Goal: Information Seeking & Learning: Learn about a topic

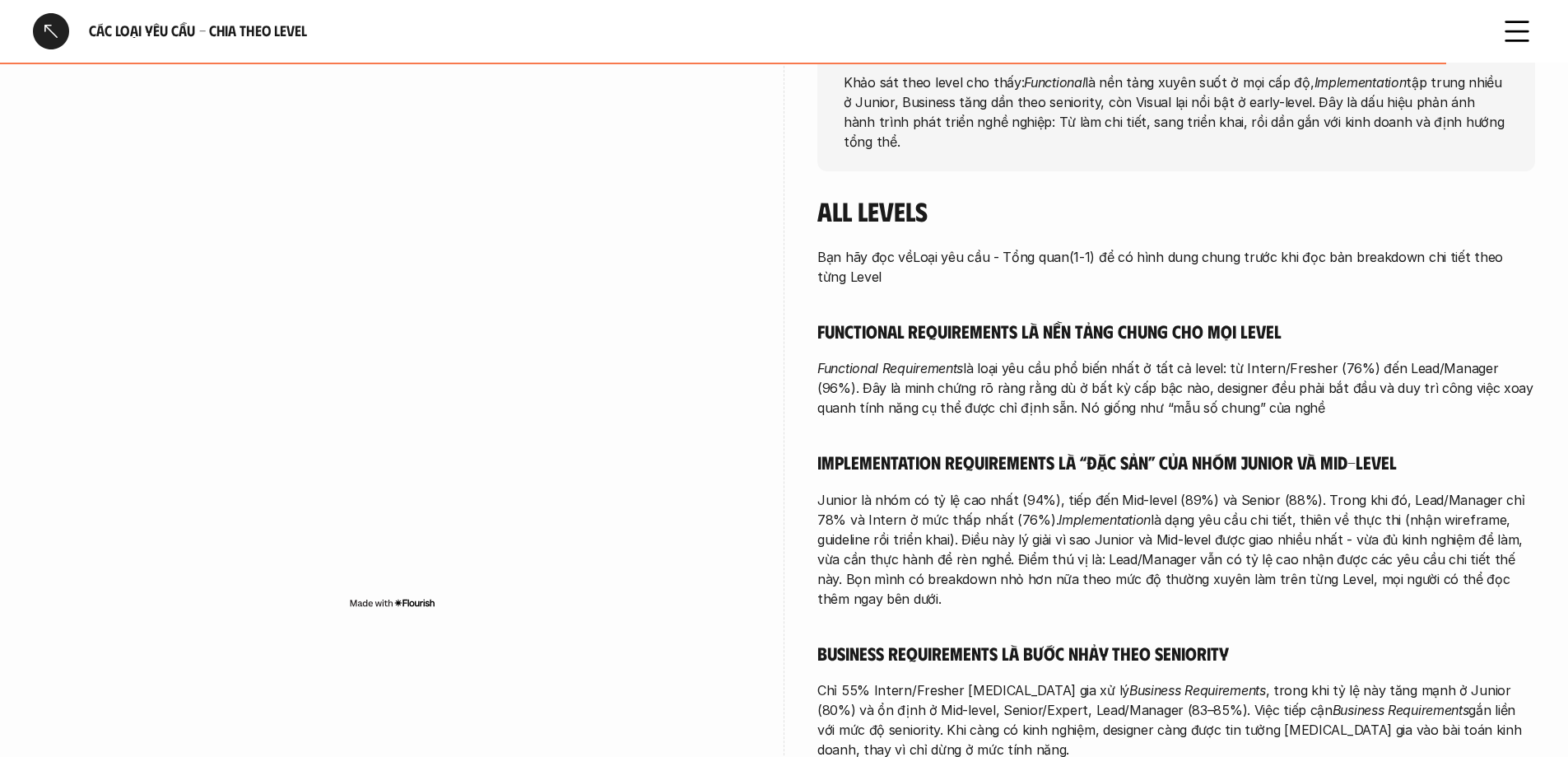
scroll to position [247, 0]
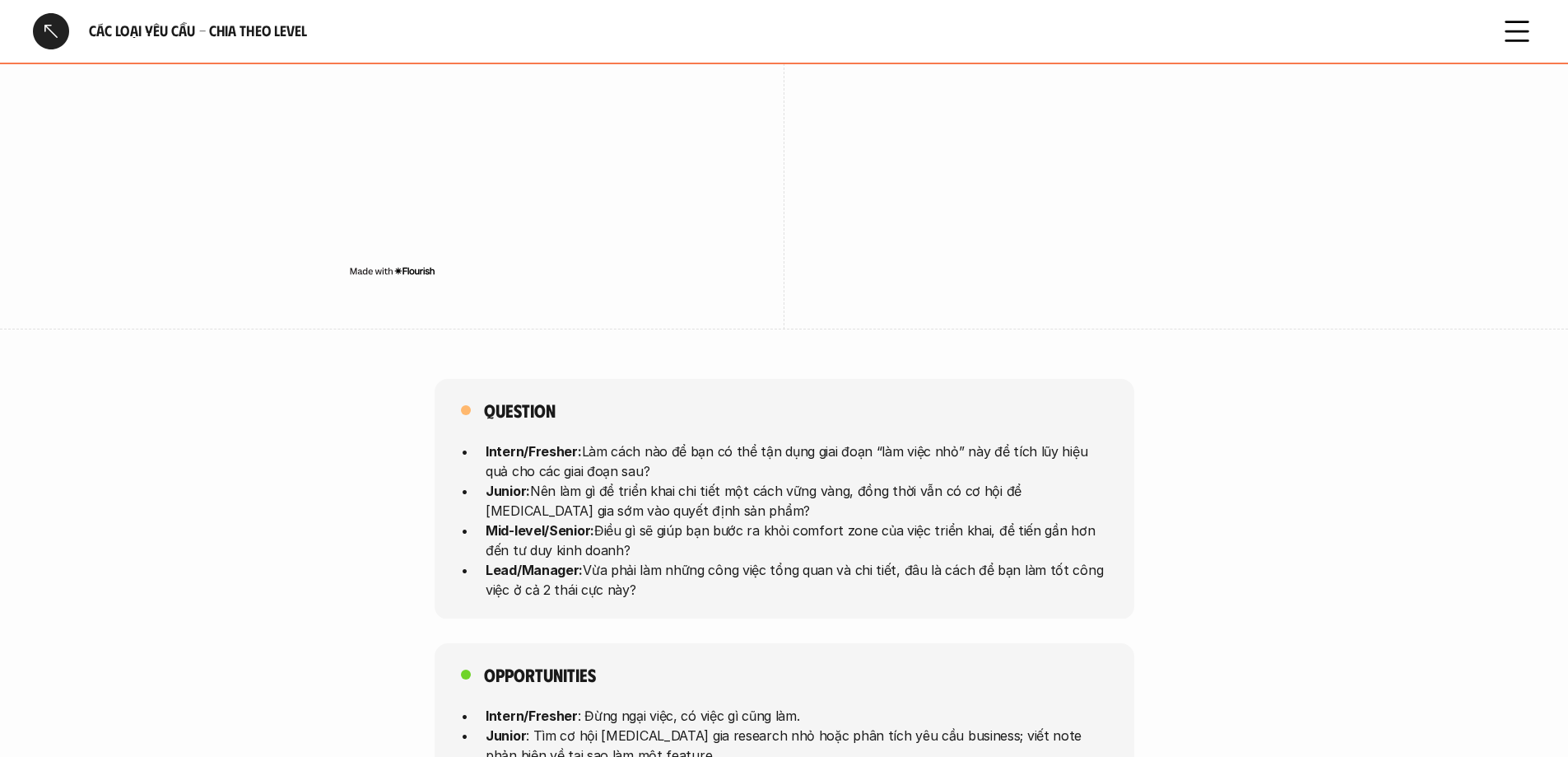
scroll to position [3870, 0]
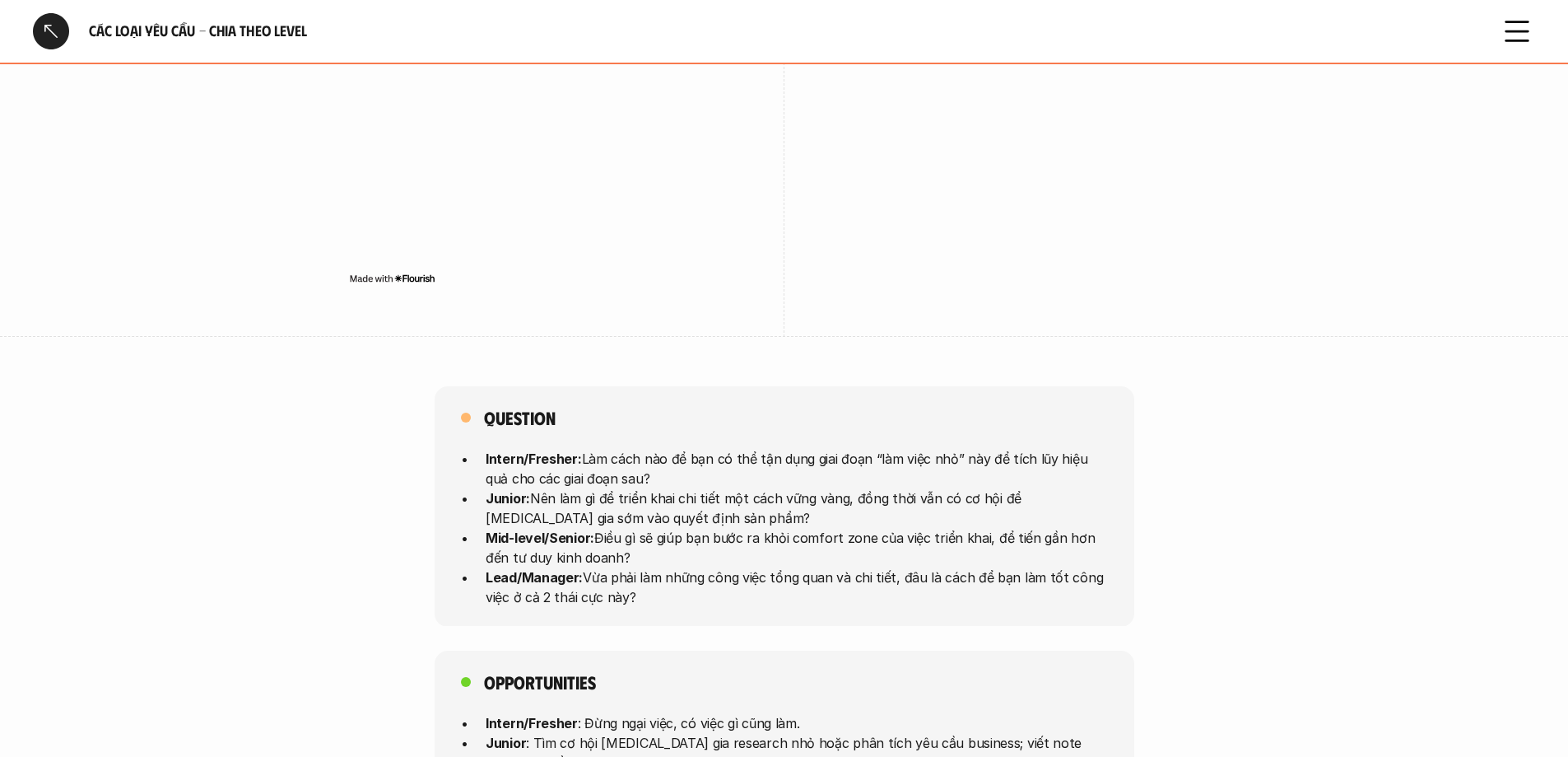
click at [46, 21] on div at bounding box center [51, 31] width 37 height 37
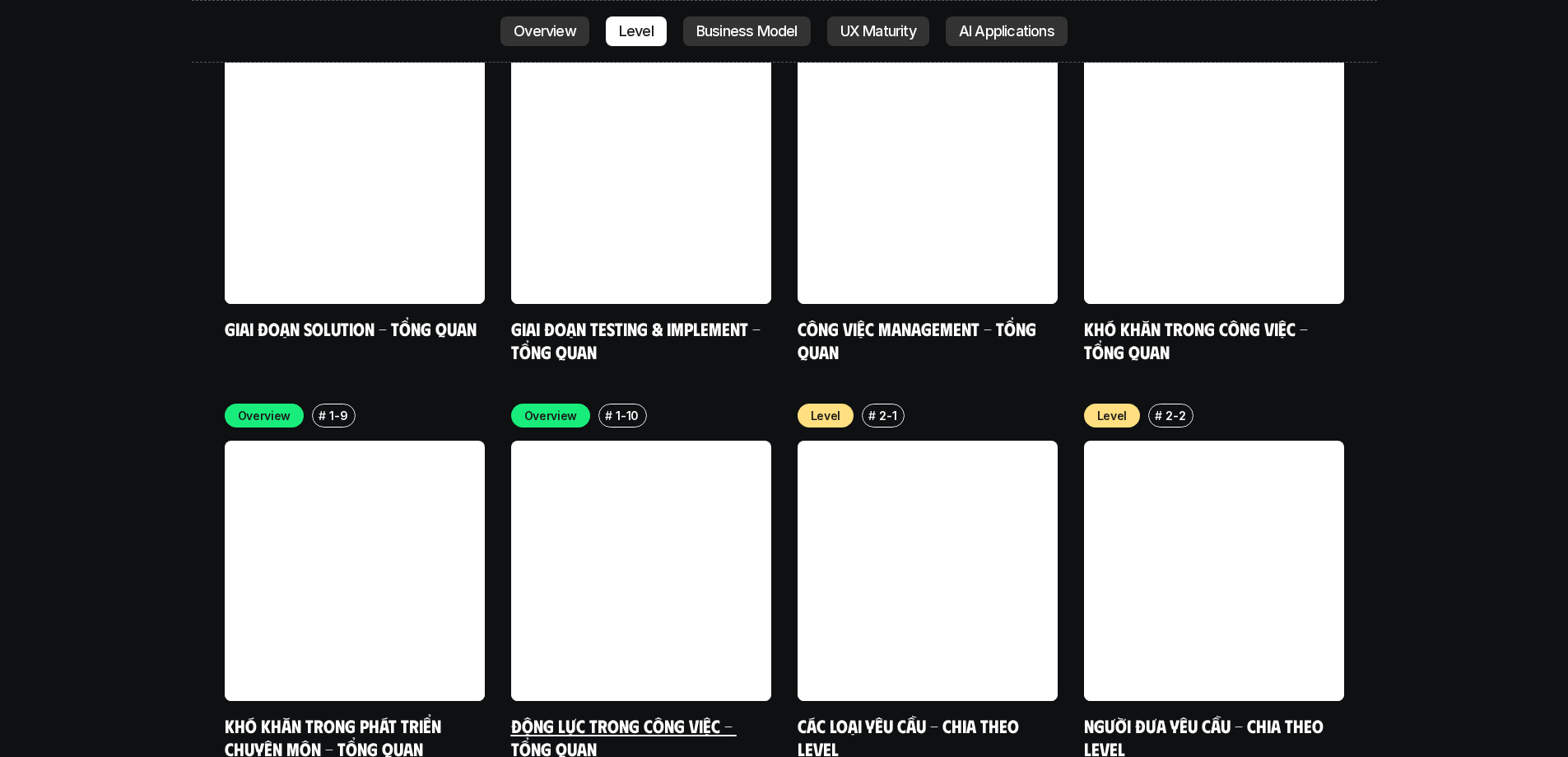
scroll to position [5462, 0]
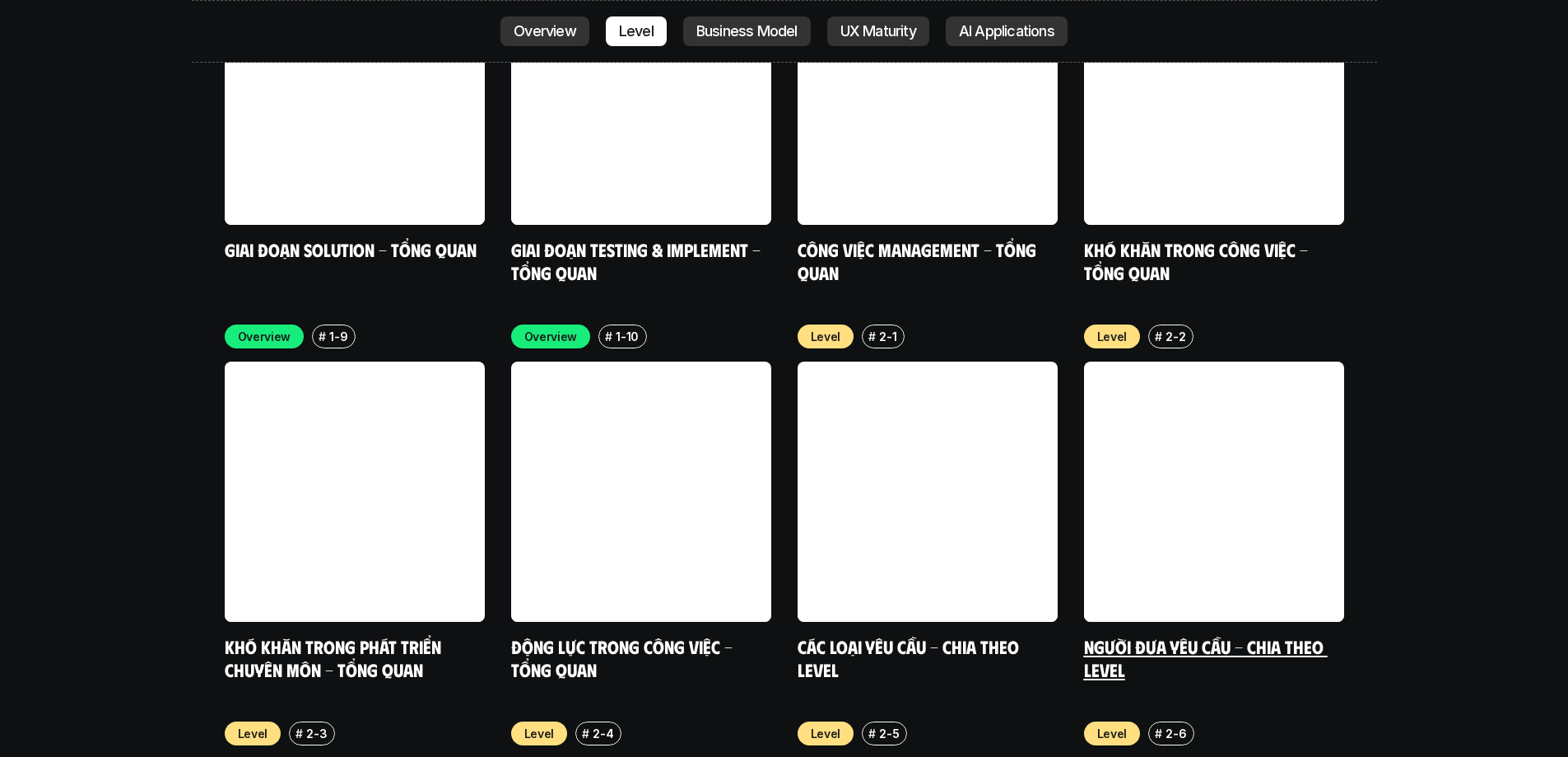
click at [1041, 440] on link at bounding box center [1214, 491] width 260 height 260
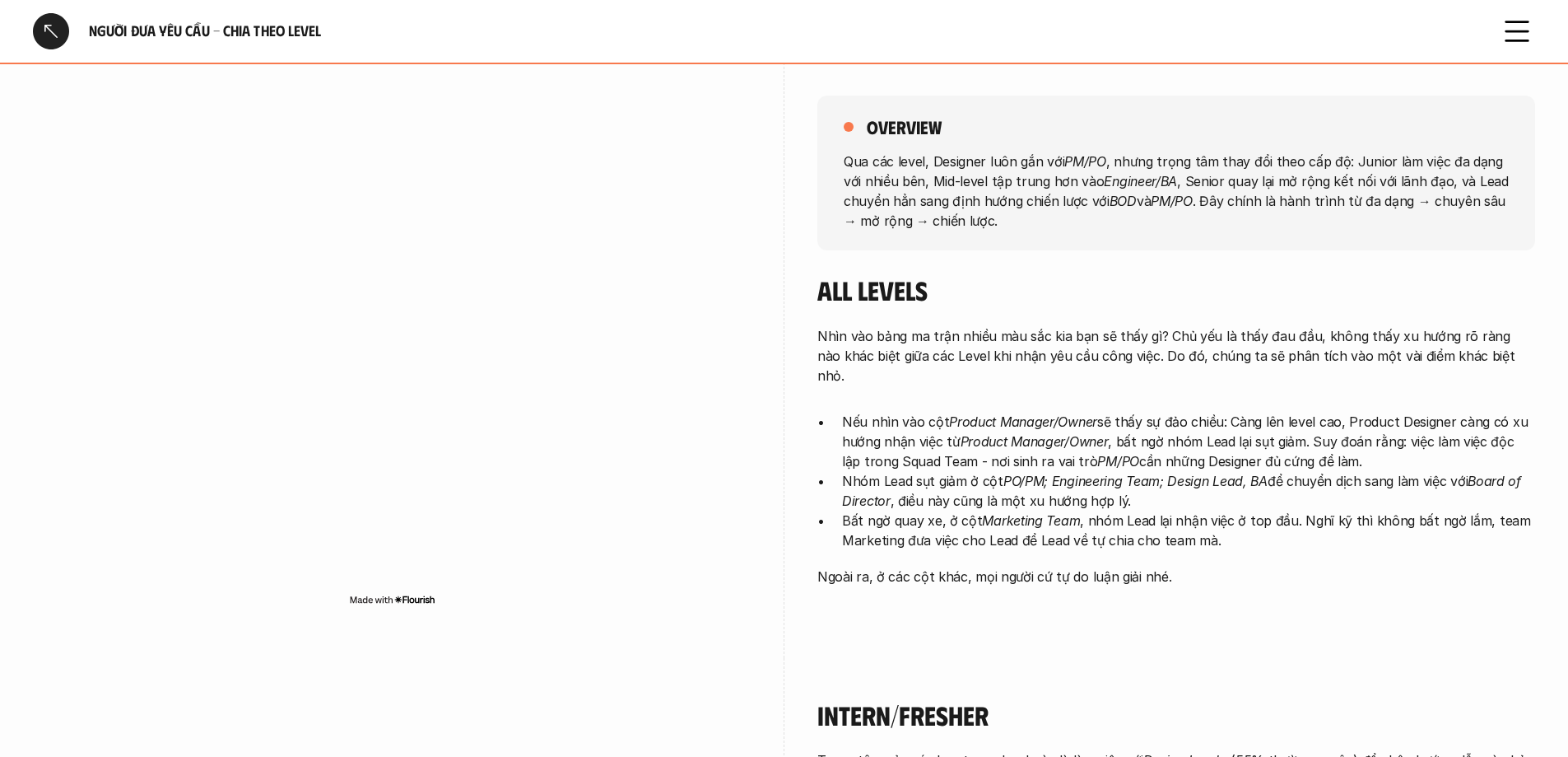
scroll to position [165, 0]
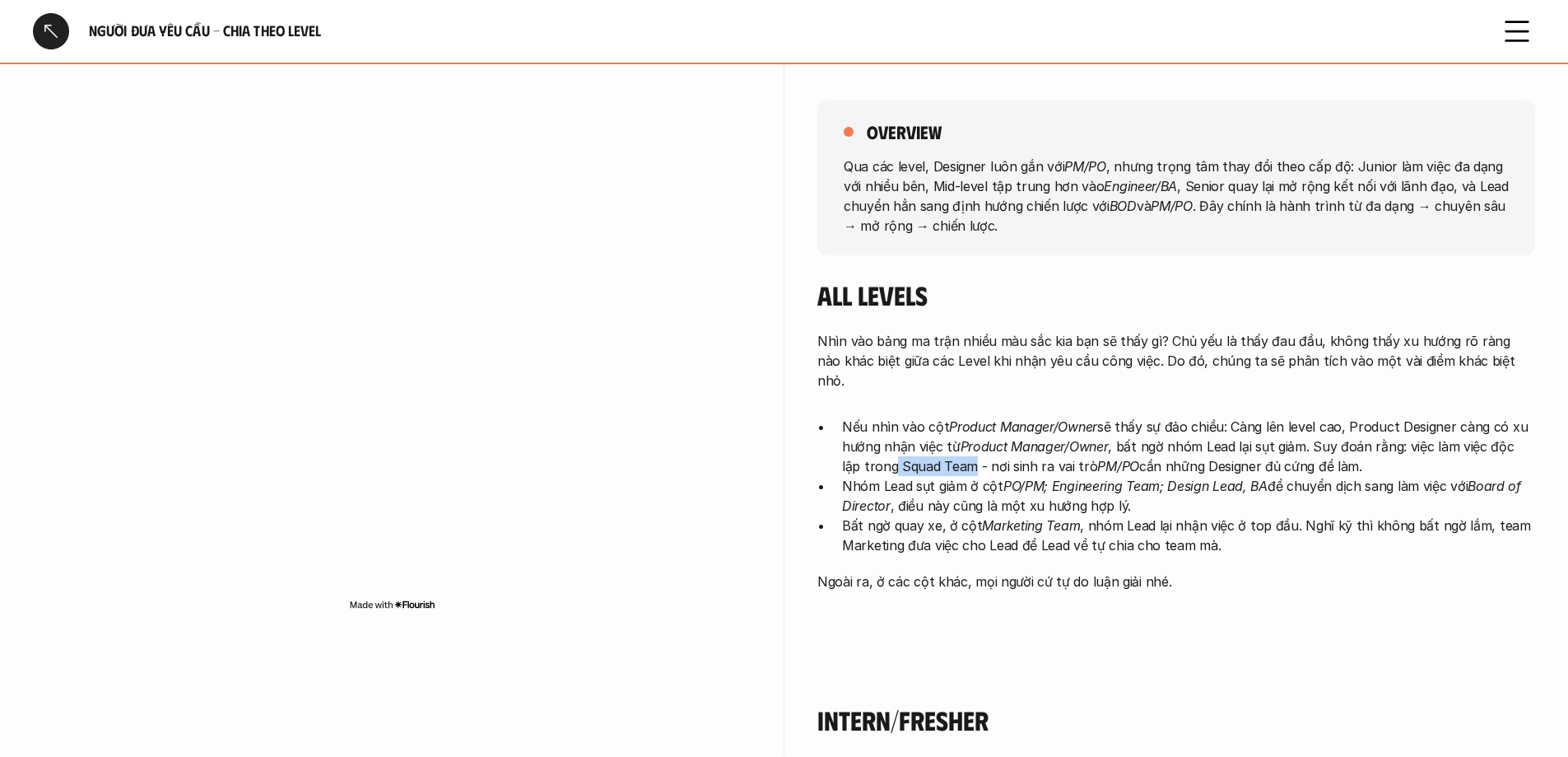
drag, startPoint x: 874, startPoint y: 440, endPoint x: 950, endPoint y: 451, distance: 76.8
click at [950, 451] on p "Nếu nhìn vào cột Product Manager/Owner sẽ thấy sự đảo chiều: Càng lên level cao…" at bounding box center [1188, 446] width 693 height 59
click at [894, 460] on img at bounding box center [904, 473] width 21 height 21
click at [815, 442] on div "overview Qua các level, Designer luôn gắn với PM/PO , nhưng trọng tâm thay đổi …" at bounding box center [784, 361] width 1503 height 603
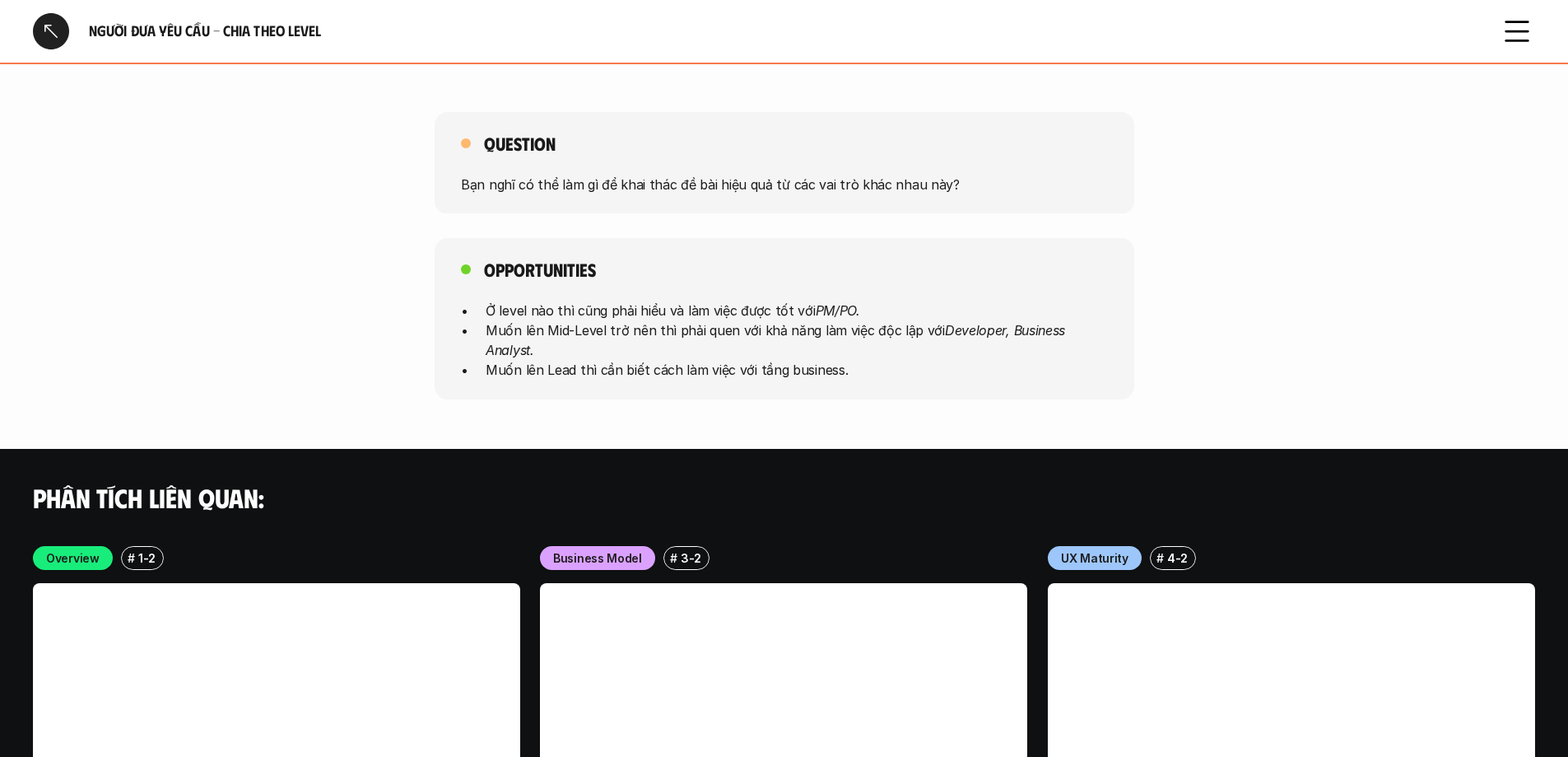
scroll to position [3870, 0]
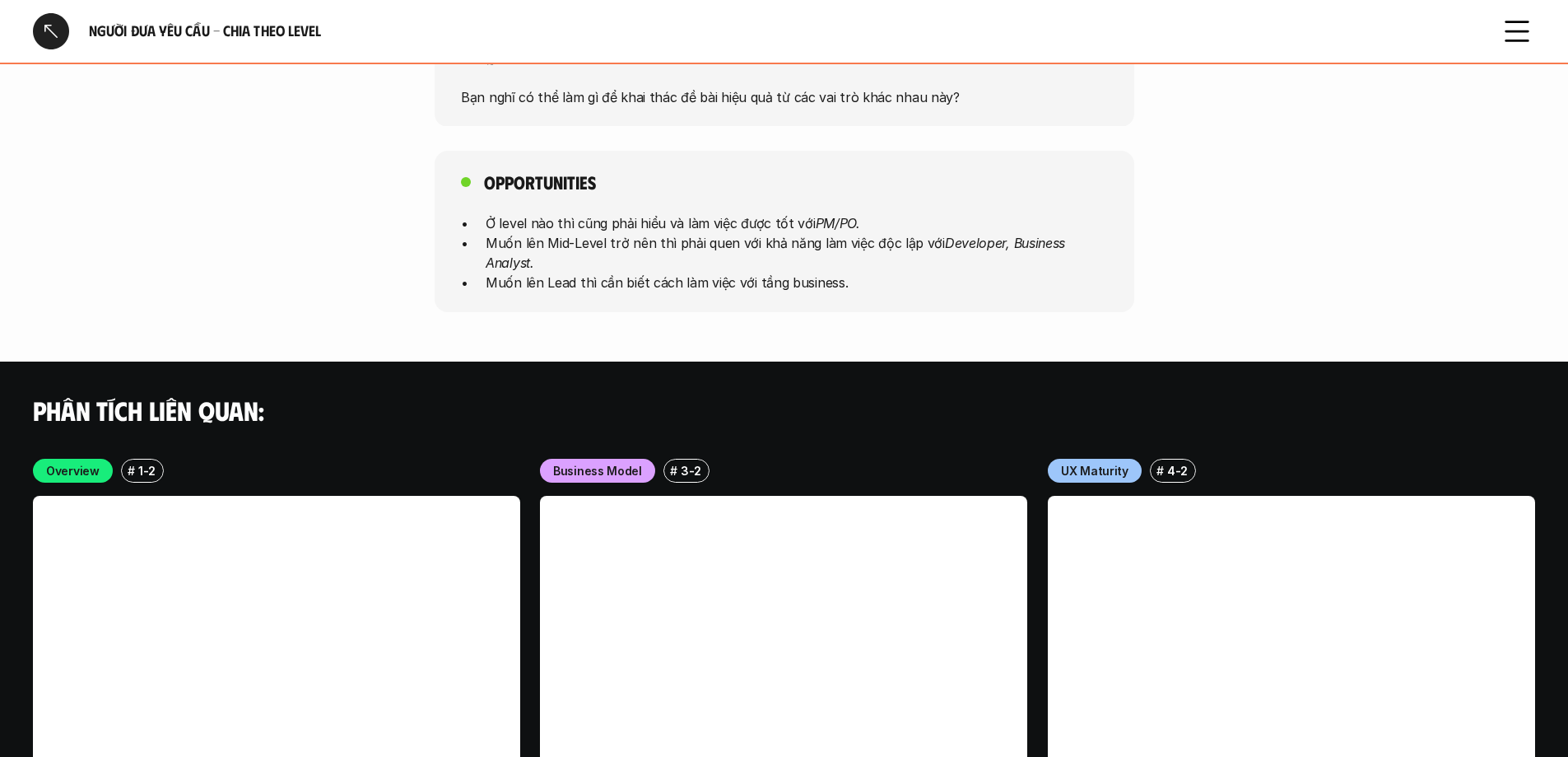
click at [54, 40] on div at bounding box center [51, 31] width 37 height 37
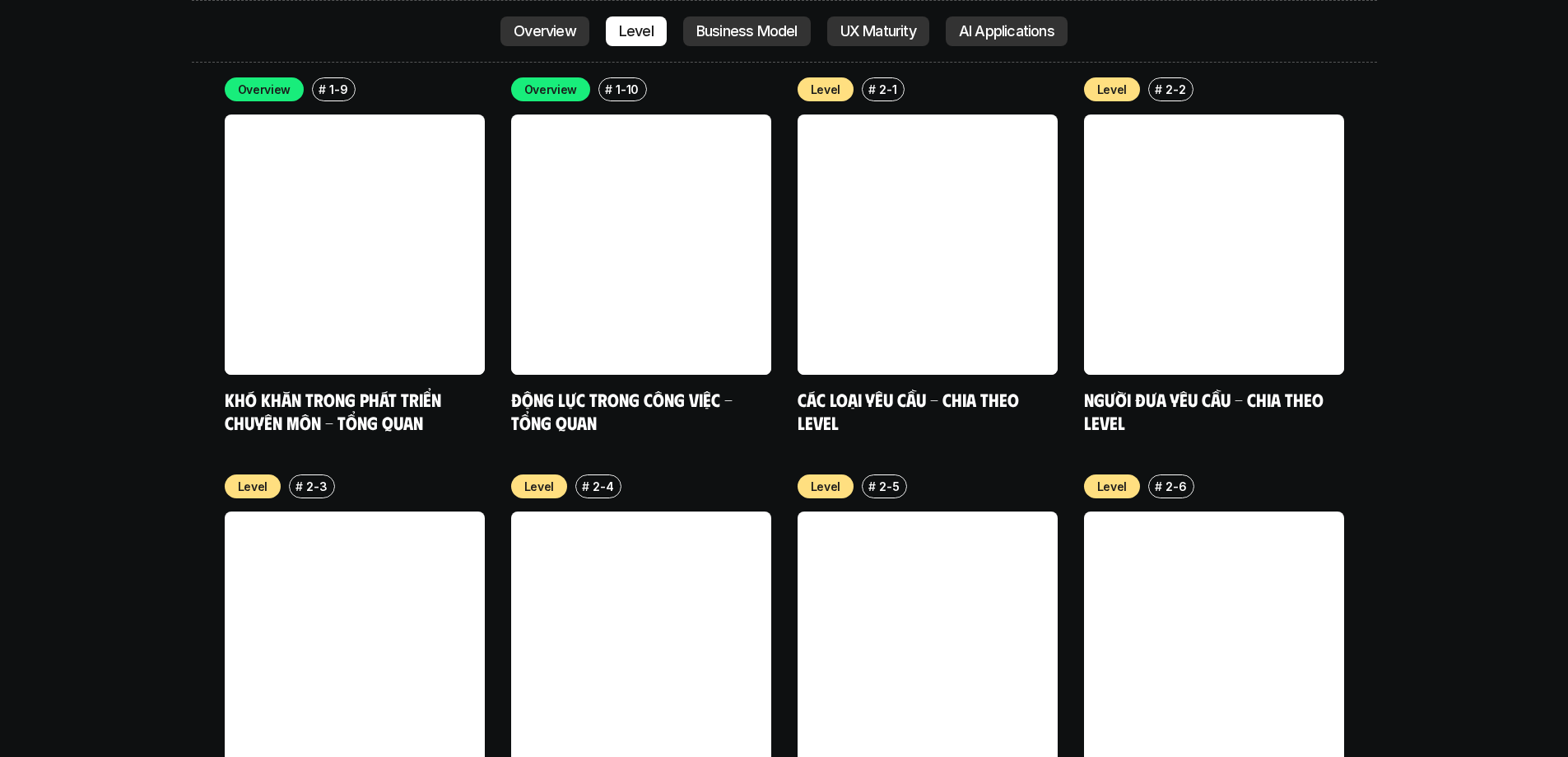
scroll to position [5874, 0]
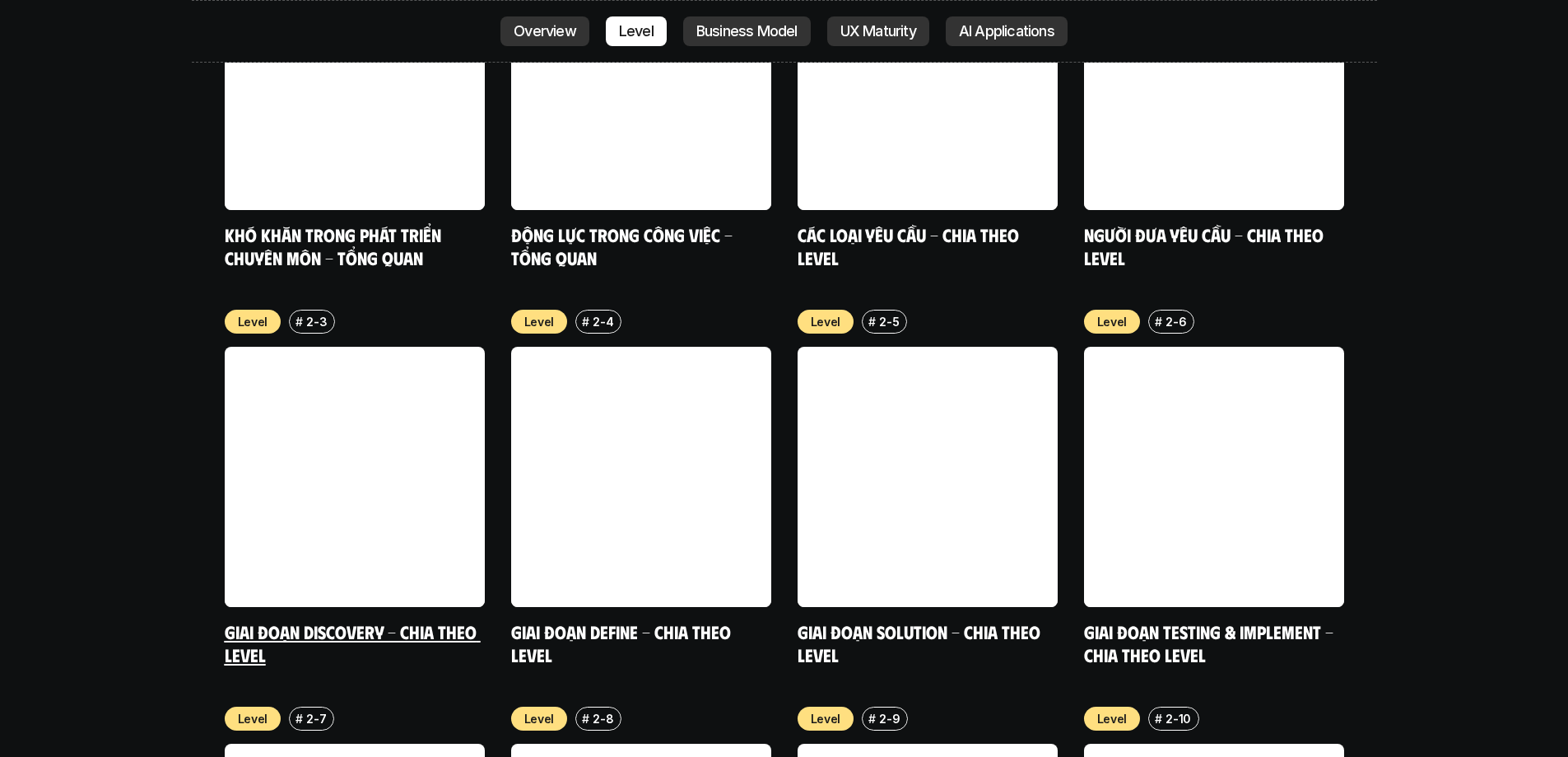
click at [352, 411] on link at bounding box center [355, 477] width 260 height 260
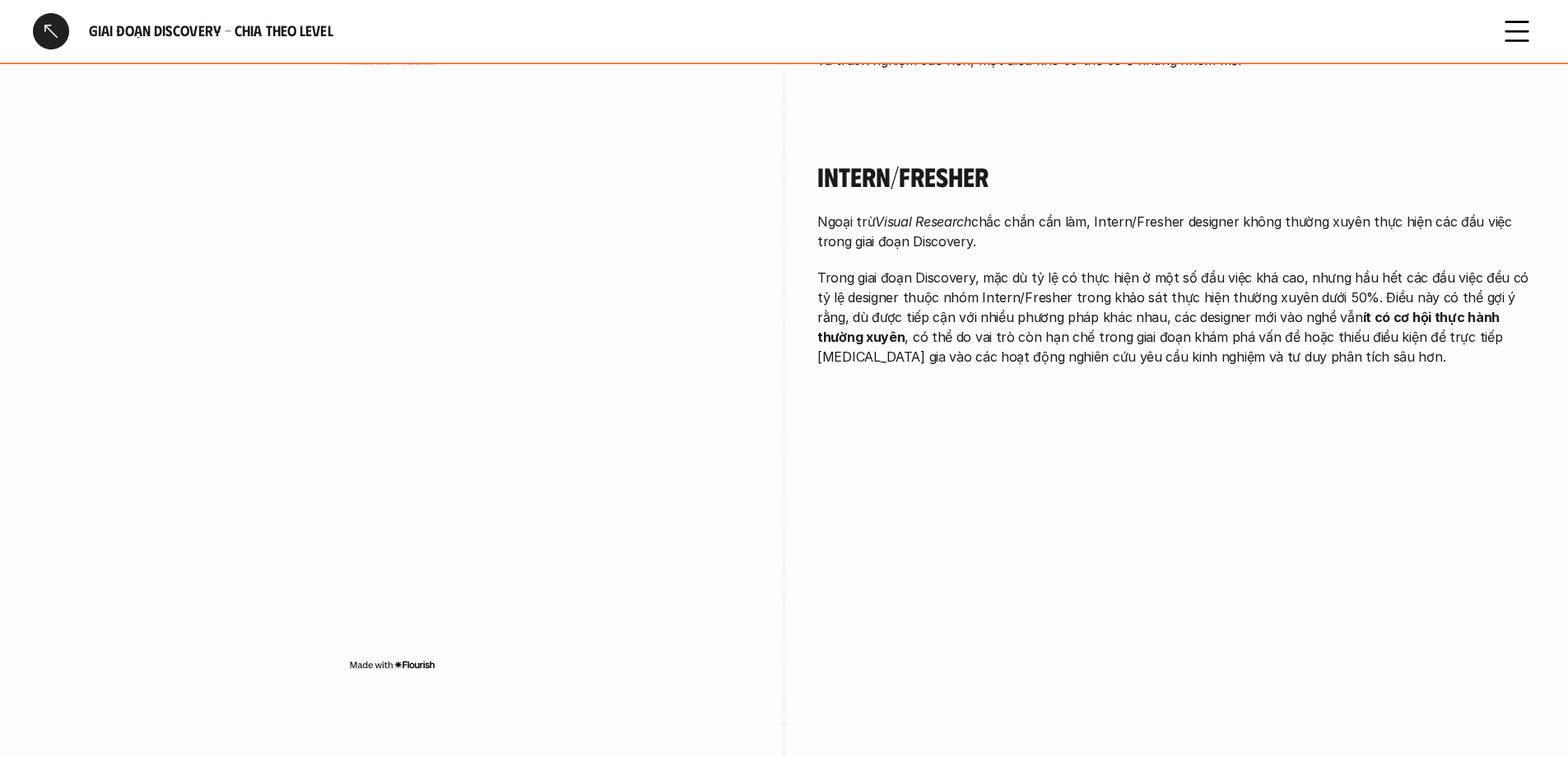
scroll to position [1482, 0]
